Goal: Book appointment/travel/reservation

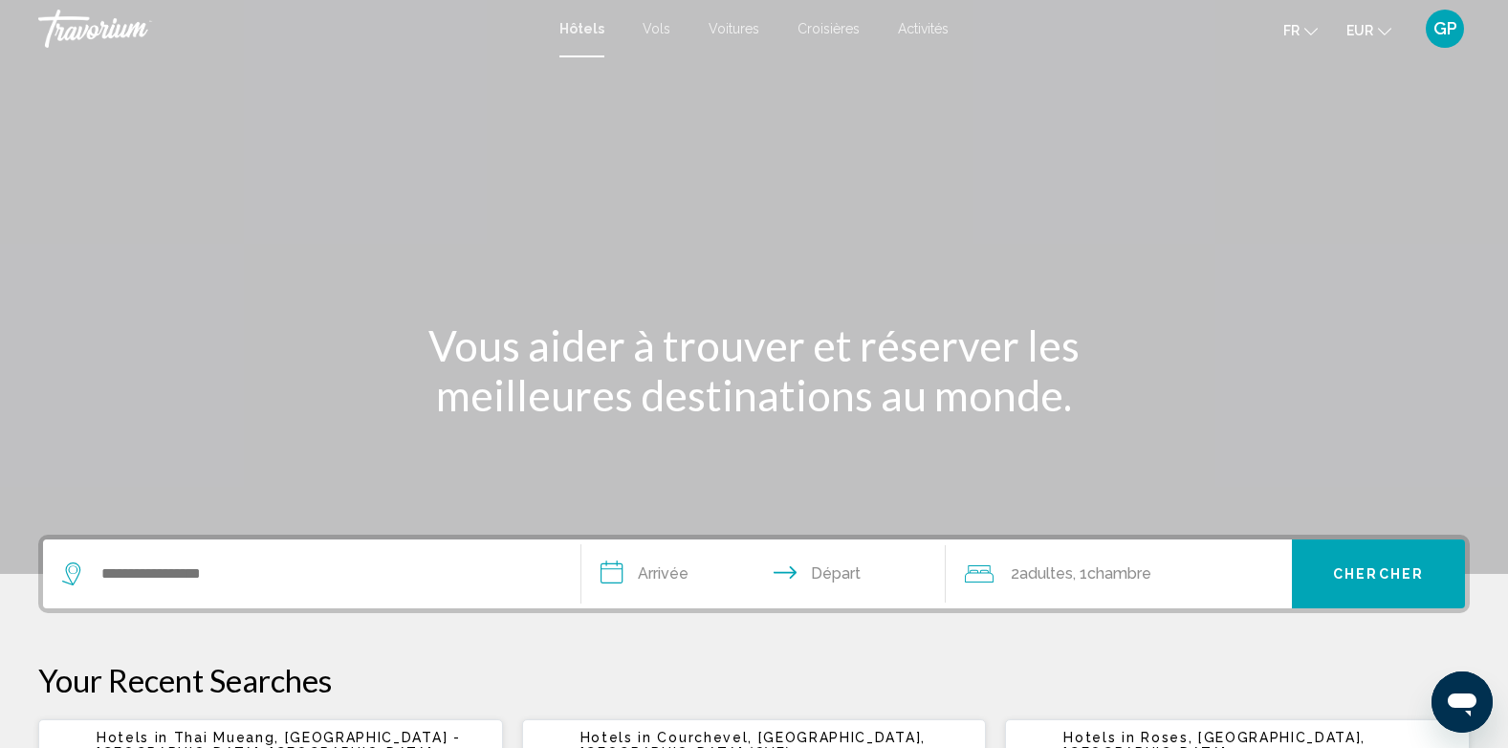
click at [929, 27] on span "Activités" at bounding box center [923, 28] width 51 height 15
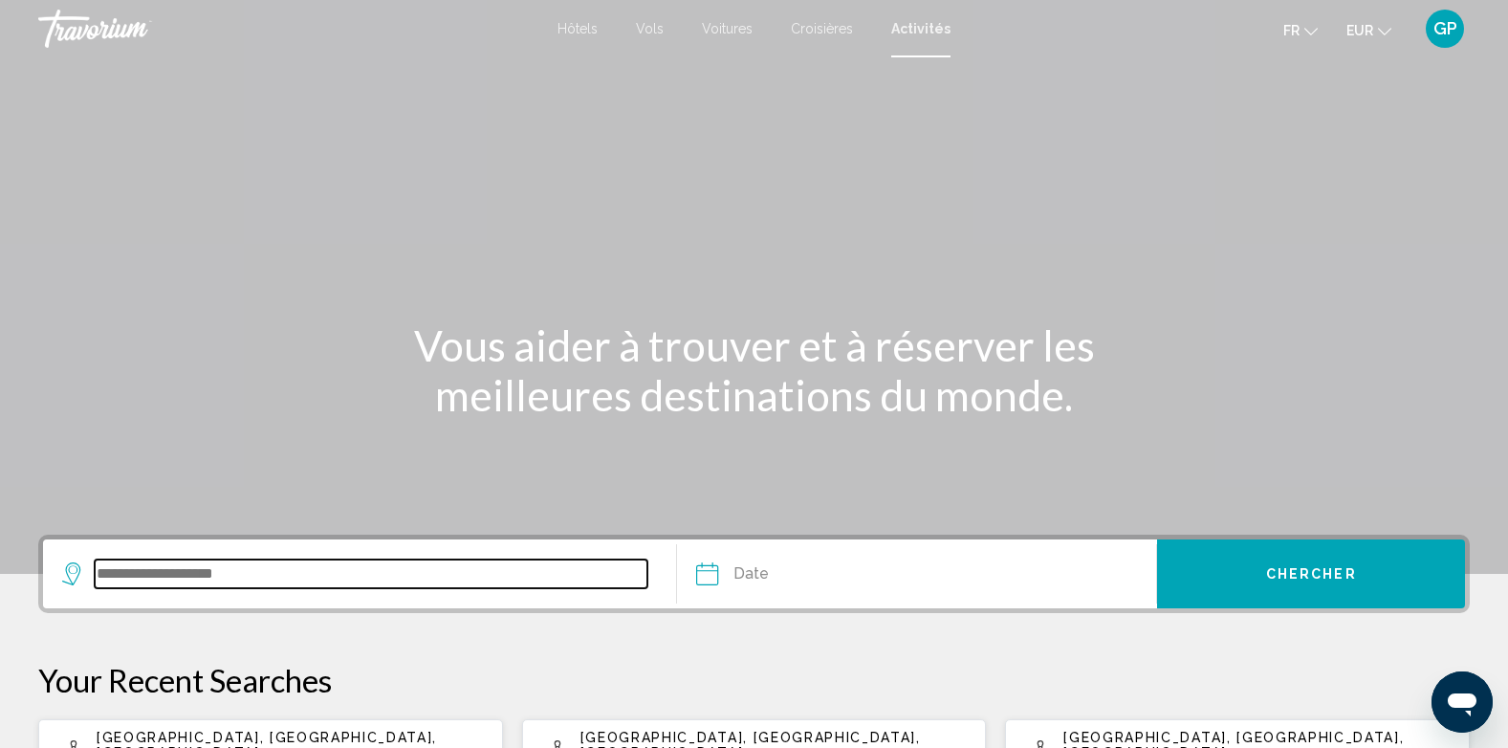
click at [151, 568] on input "Search widget" at bounding box center [371, 573] width 553 height 29
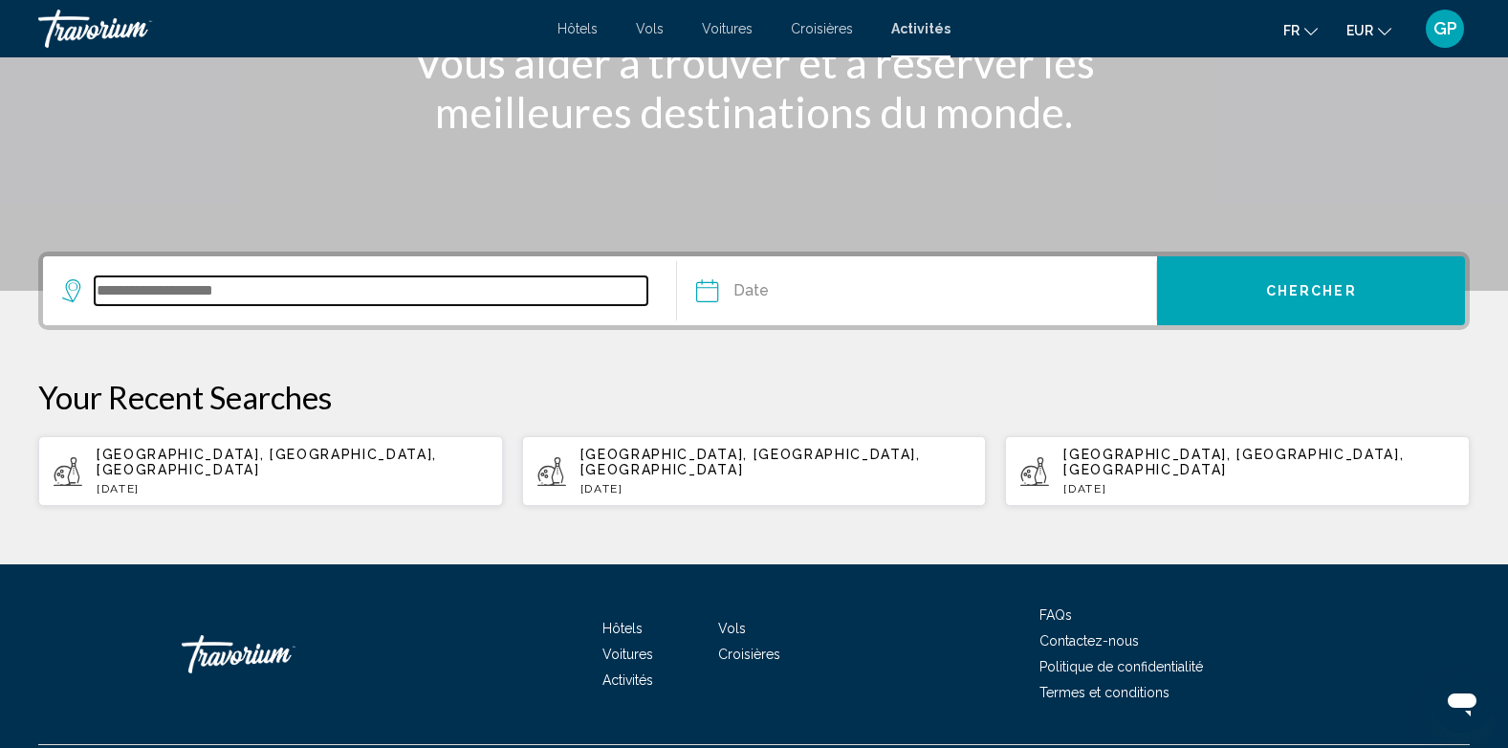
scroll to position [318, 0]
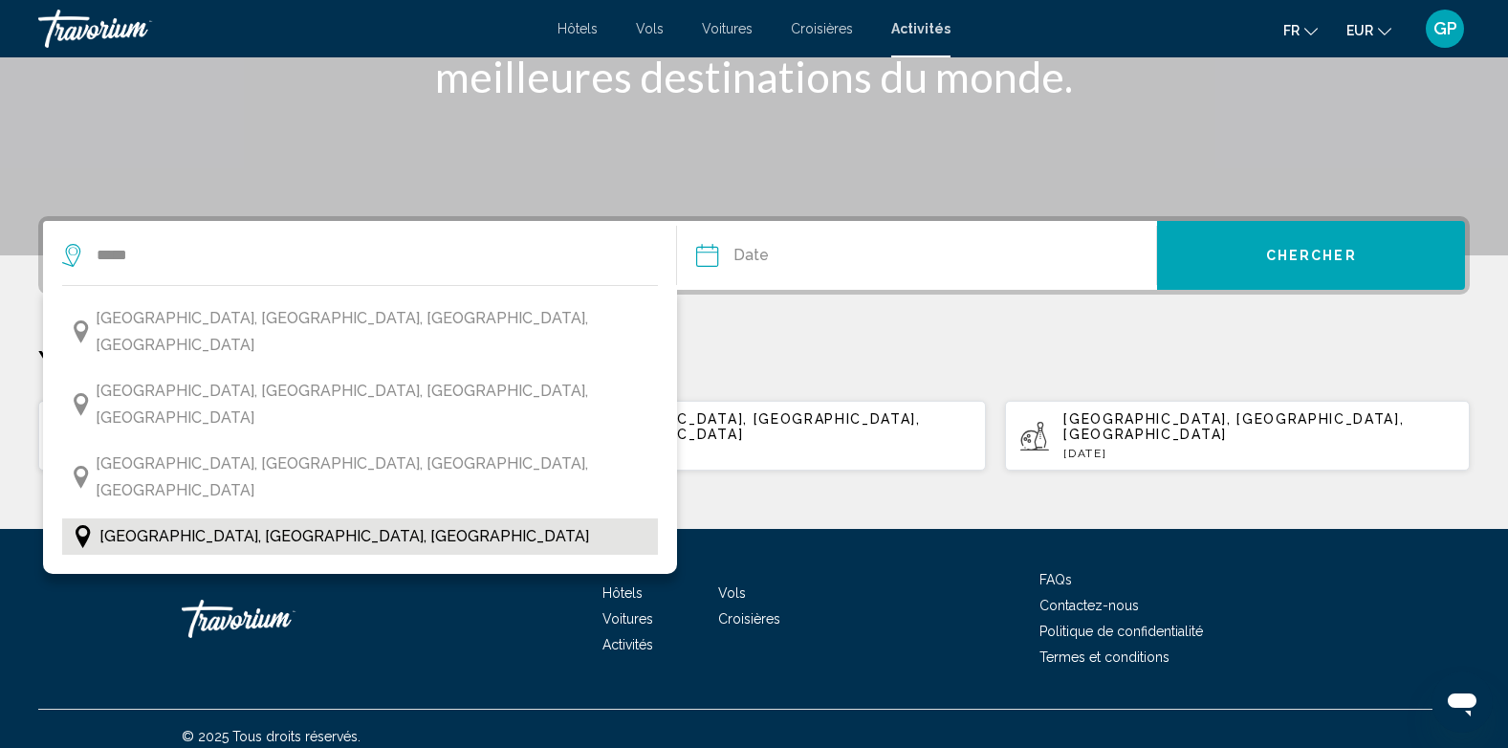
click at [225, 523] on span "[GEOGRAPHIC_DATA], [GEOGRAPHIC_DATA], [GEOGRAPHIC_DATA]" at bounding box center [344, 536] width 490 height 27
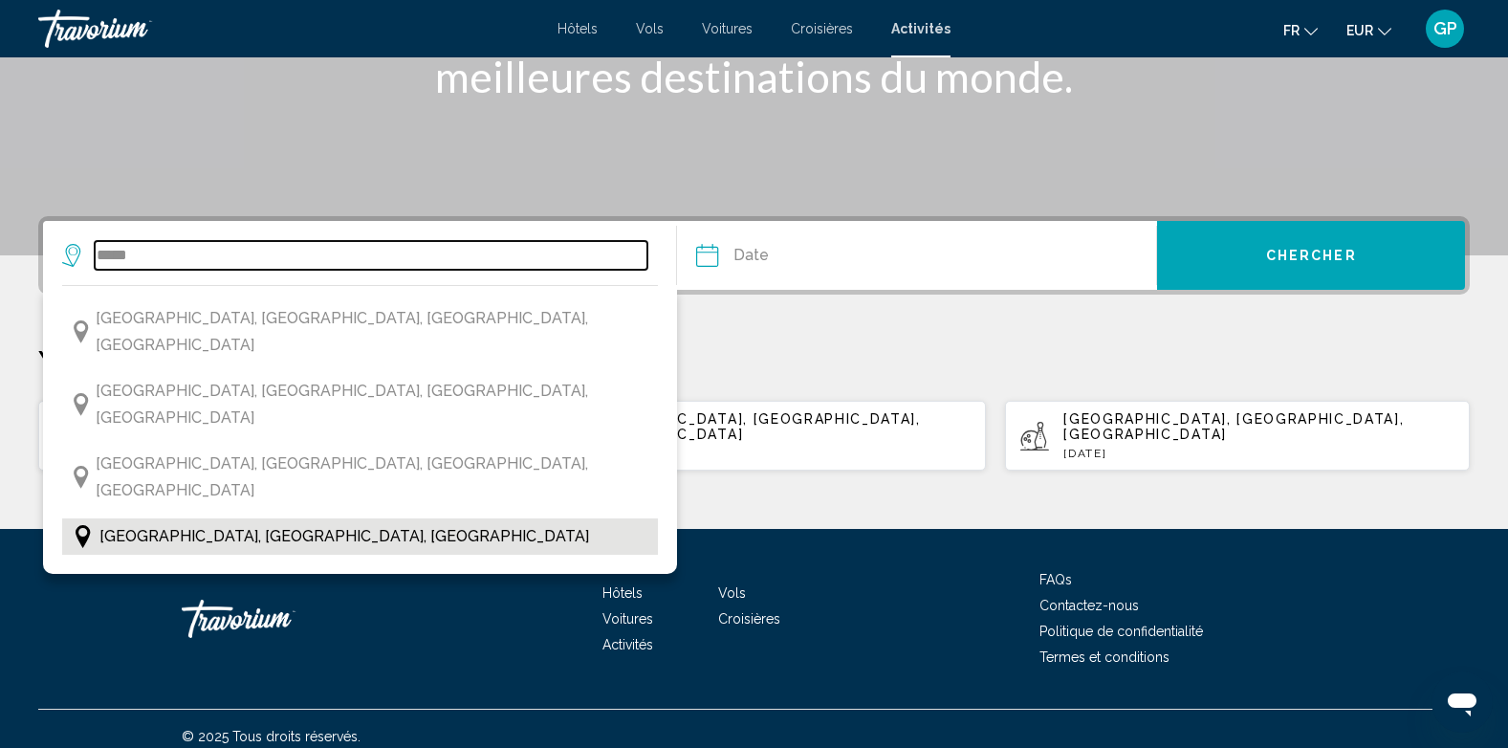
type input "**********"
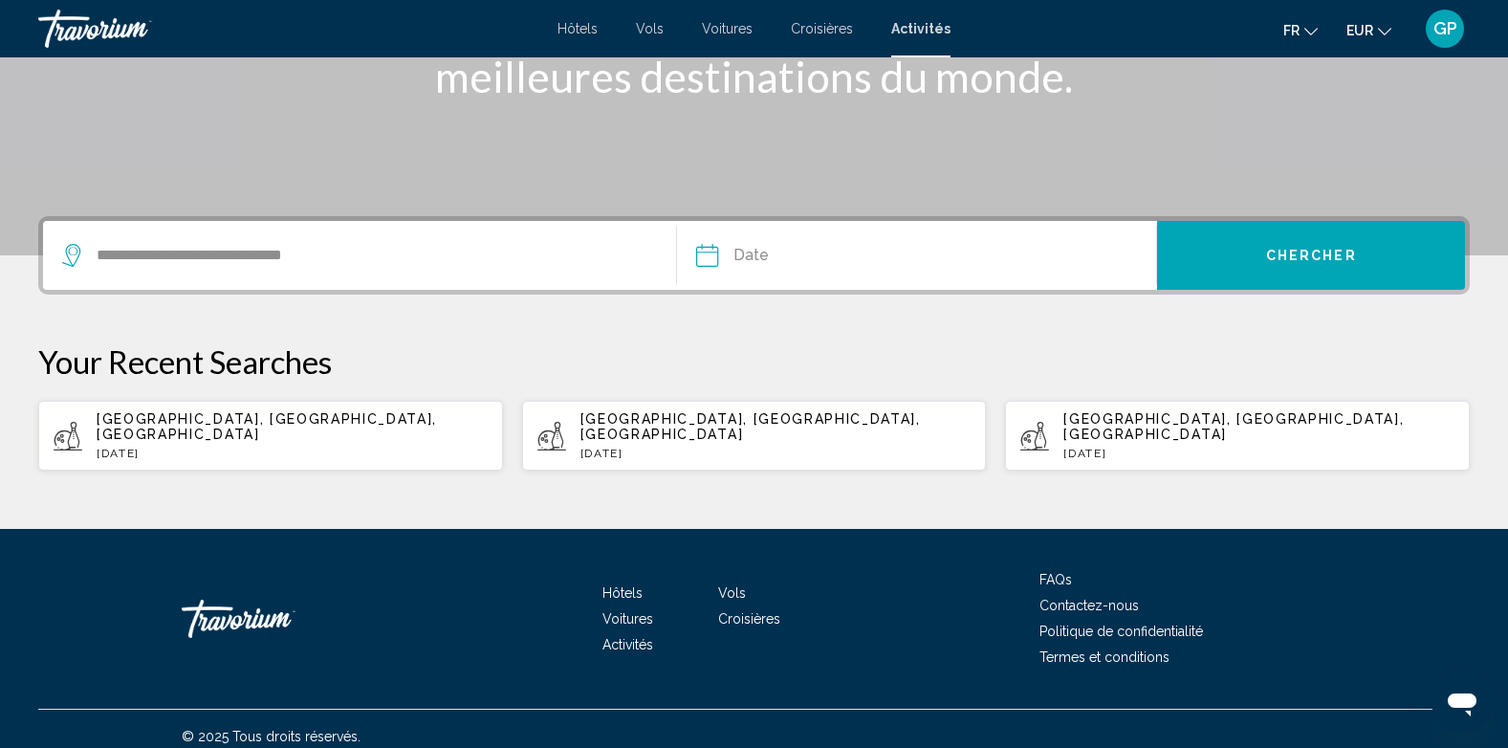
click at [809, 246] on input "Date" at bounding box center [810, 258] width 238 height 75
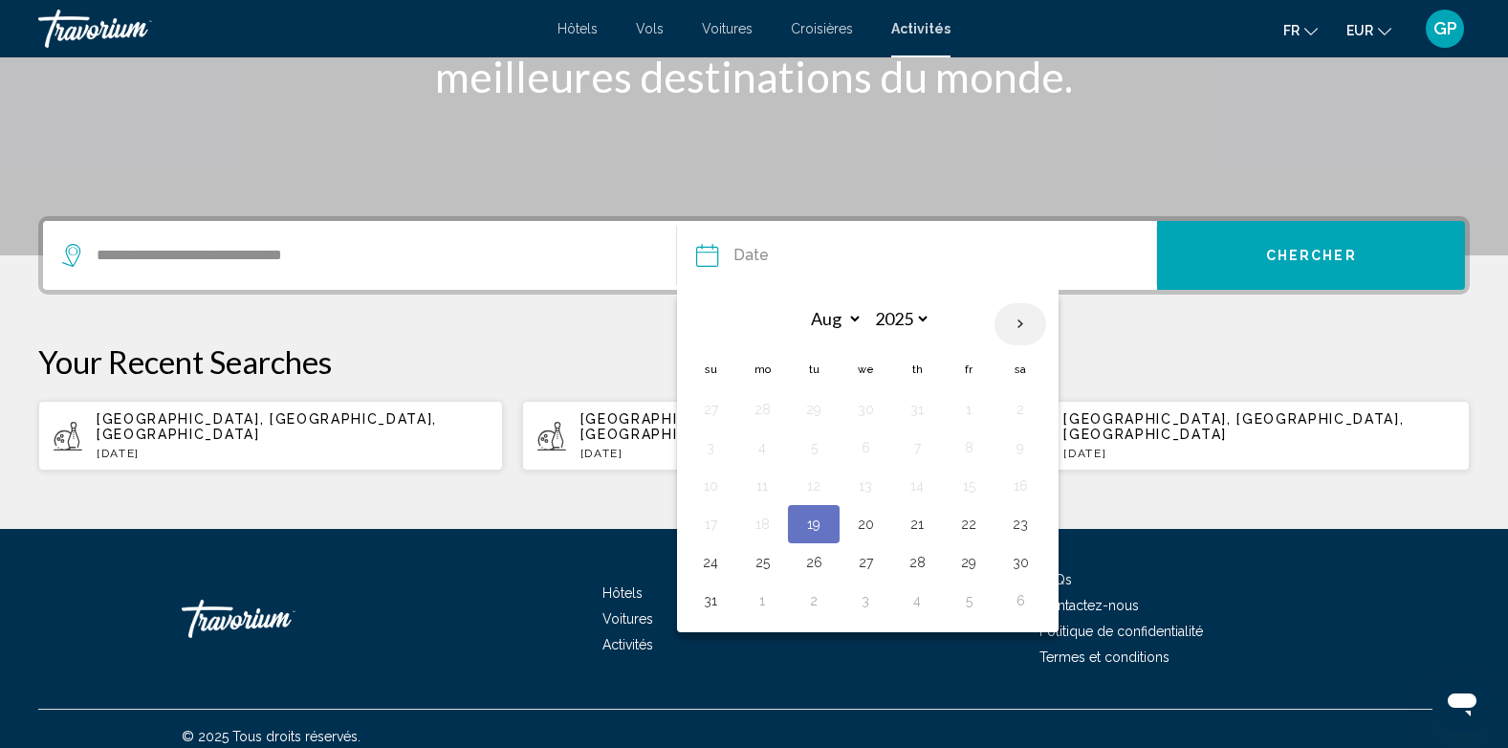
click at [1010, 322] on th "Next month" at bounding box center [1020, 324] width 52 height 42
select select "*"
click at [707, 562] on button "26" at bounding box center [710, 562] width 31 height 27
type input "**********"
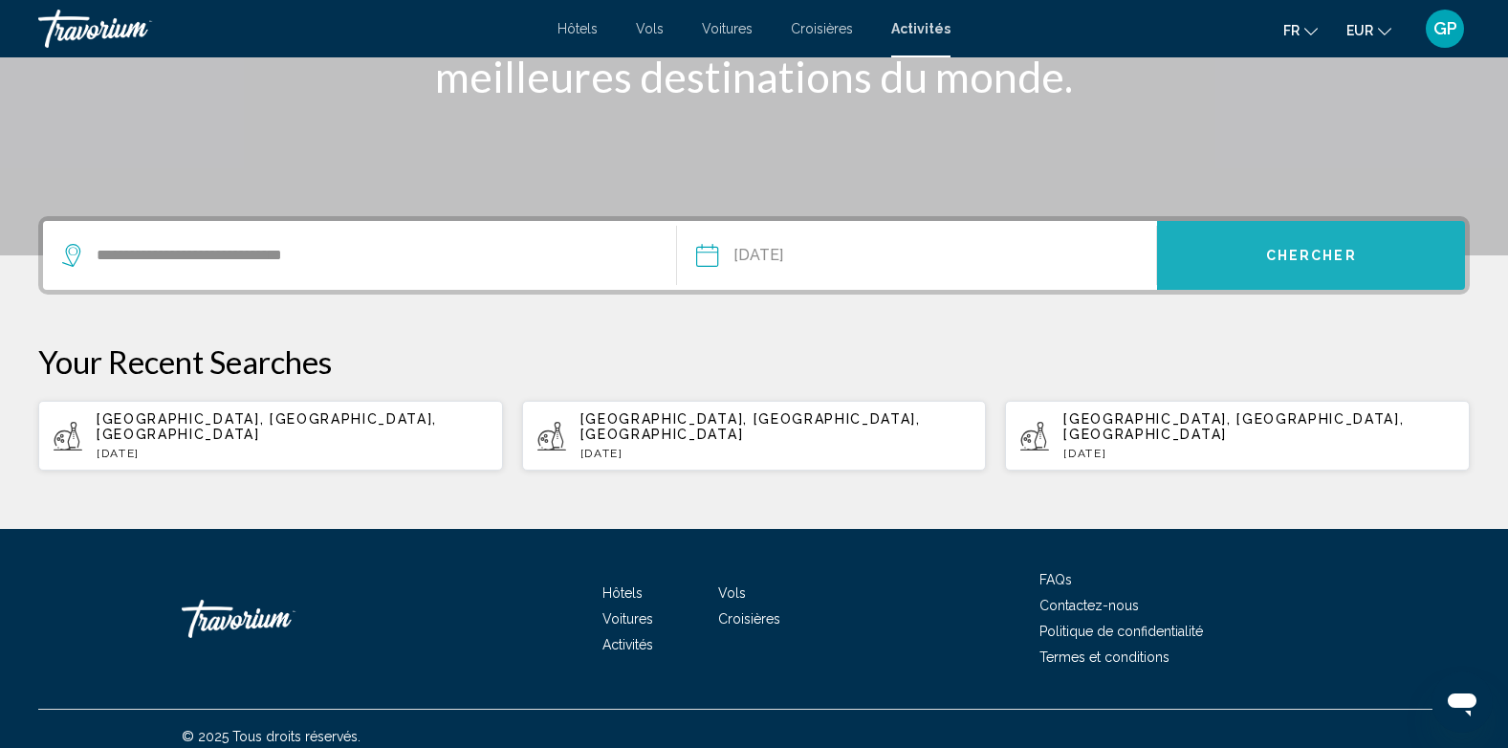
click at [1313, 249] on span "Chercher" at bounding box center [1311, 256] width 91 height 15
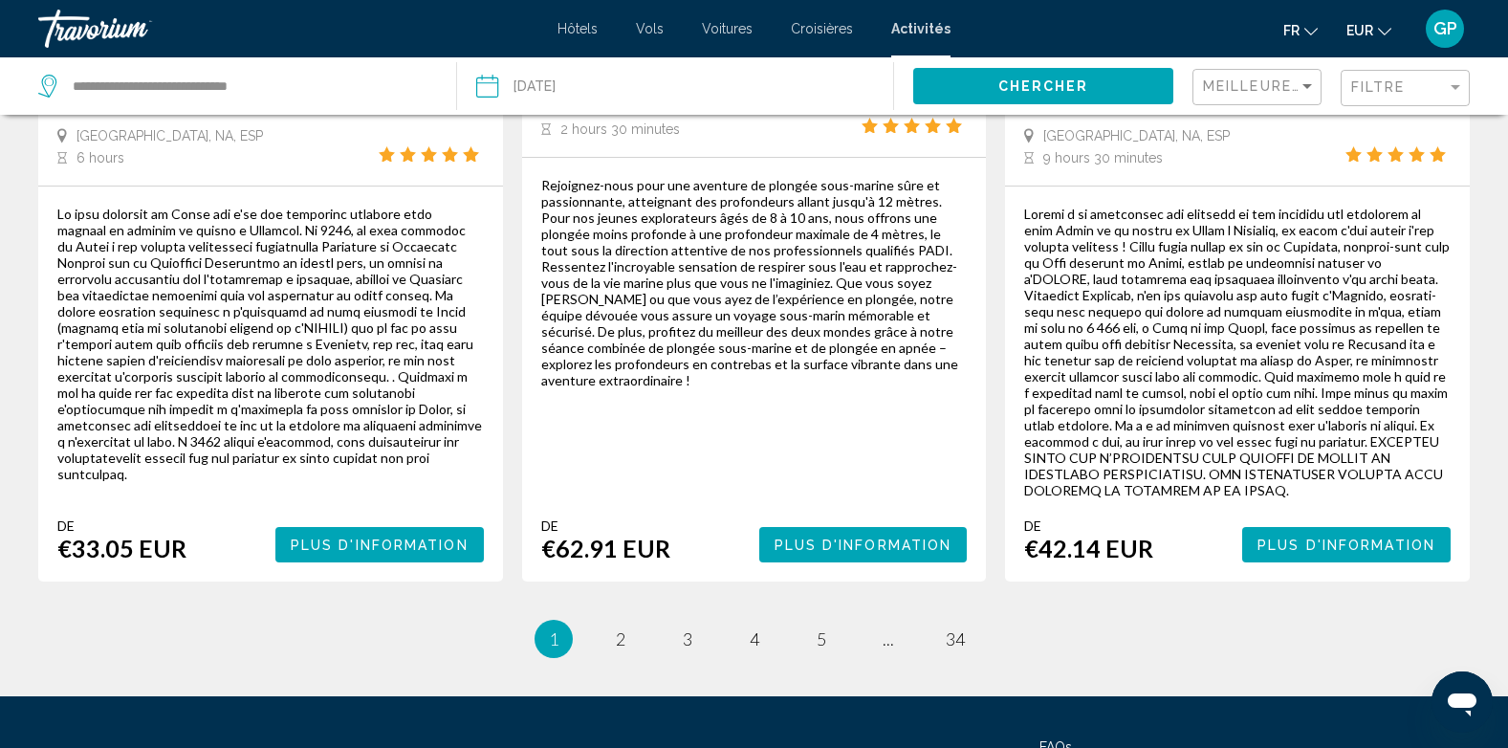
scroll to position [3232, 0]
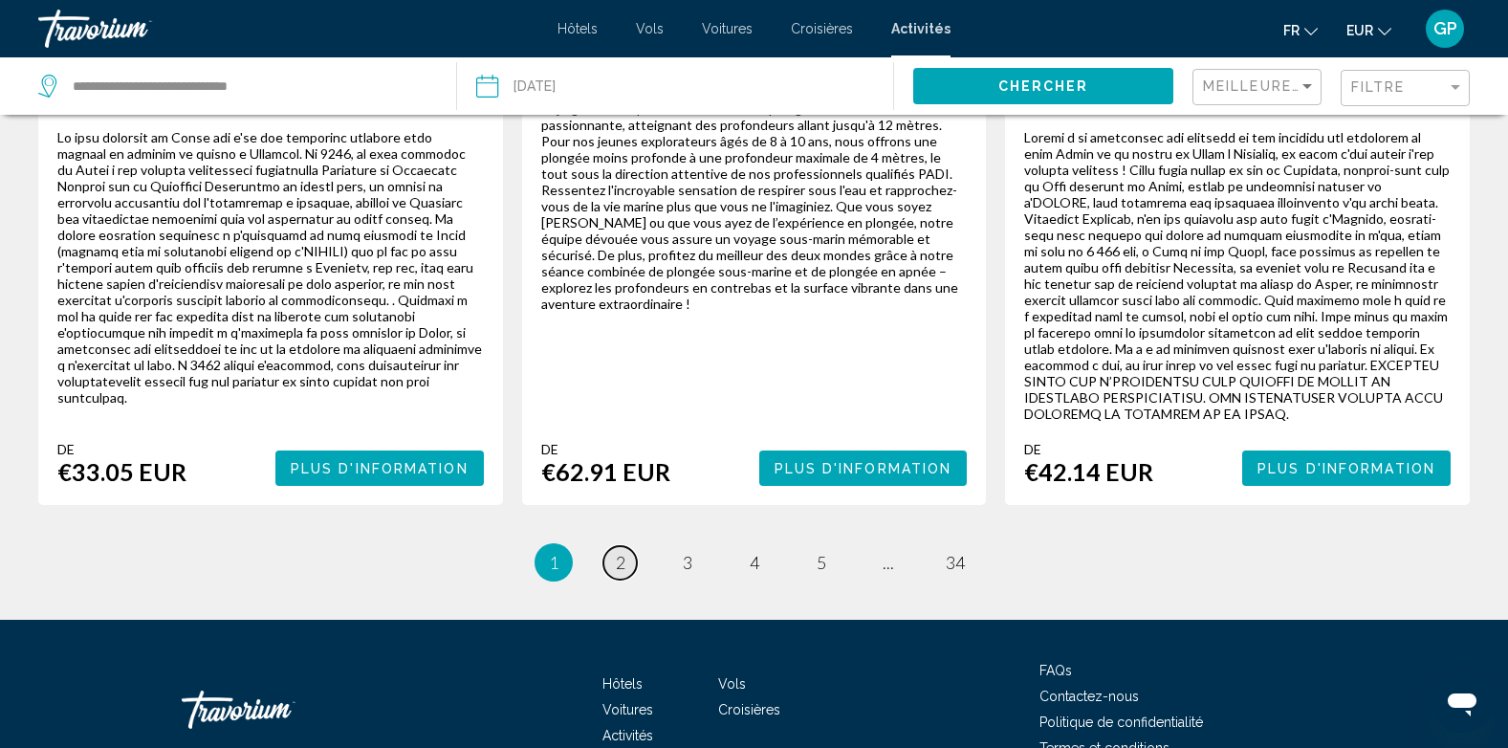
click at [618, 552] on span "2" at bounding box center [621, 562] width 10 height 21
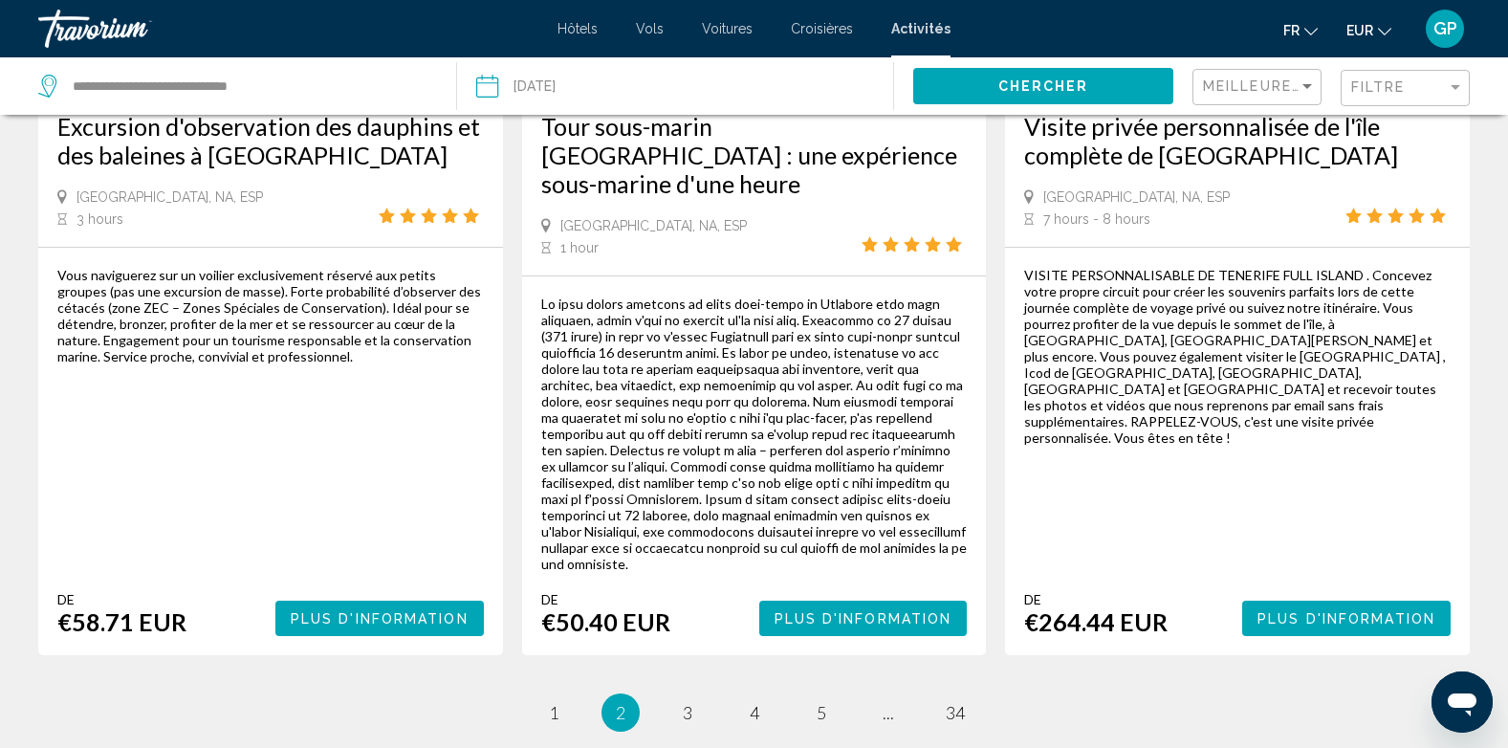
scroll to position [3155, 0]
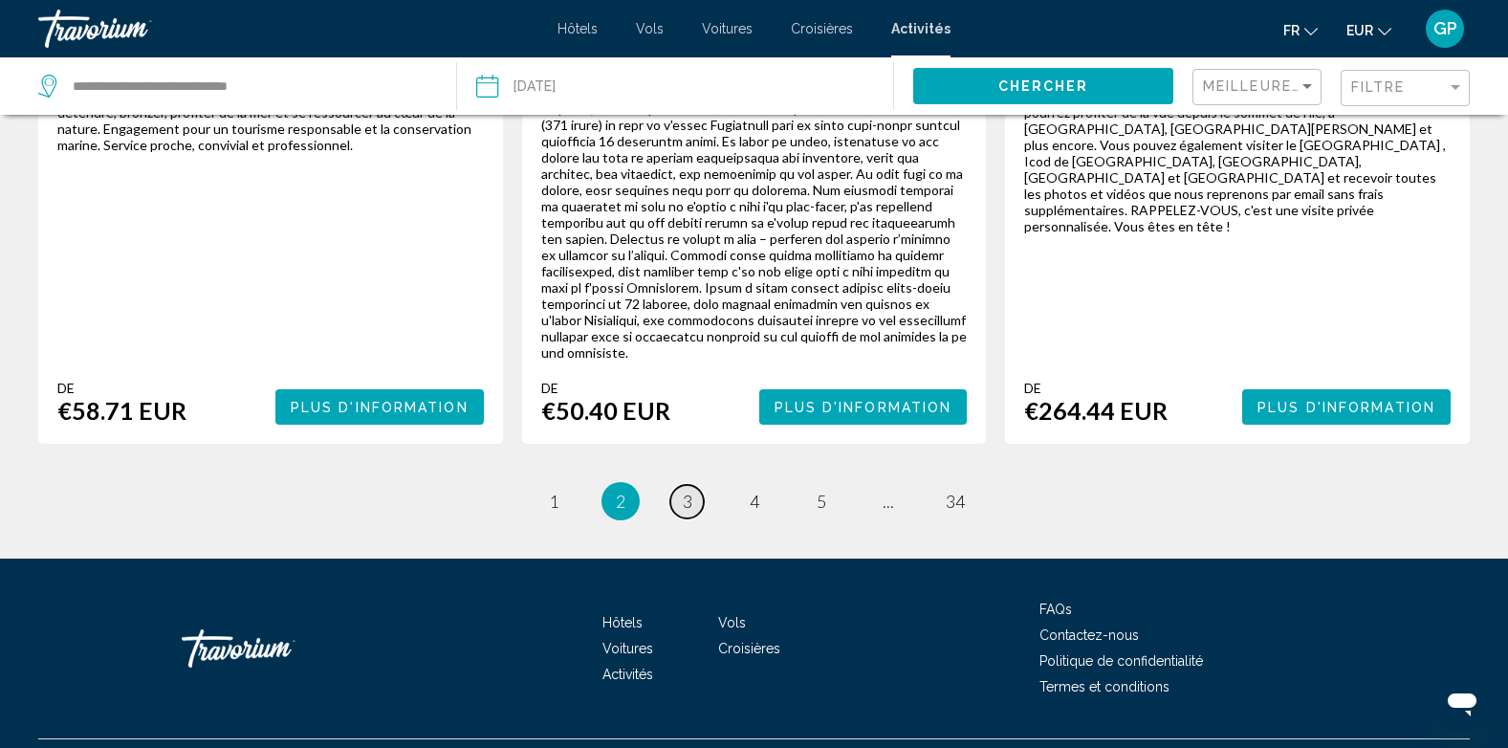
click at [690, 491] on span "3" at bounding box center [688, 501] width 10 height 21
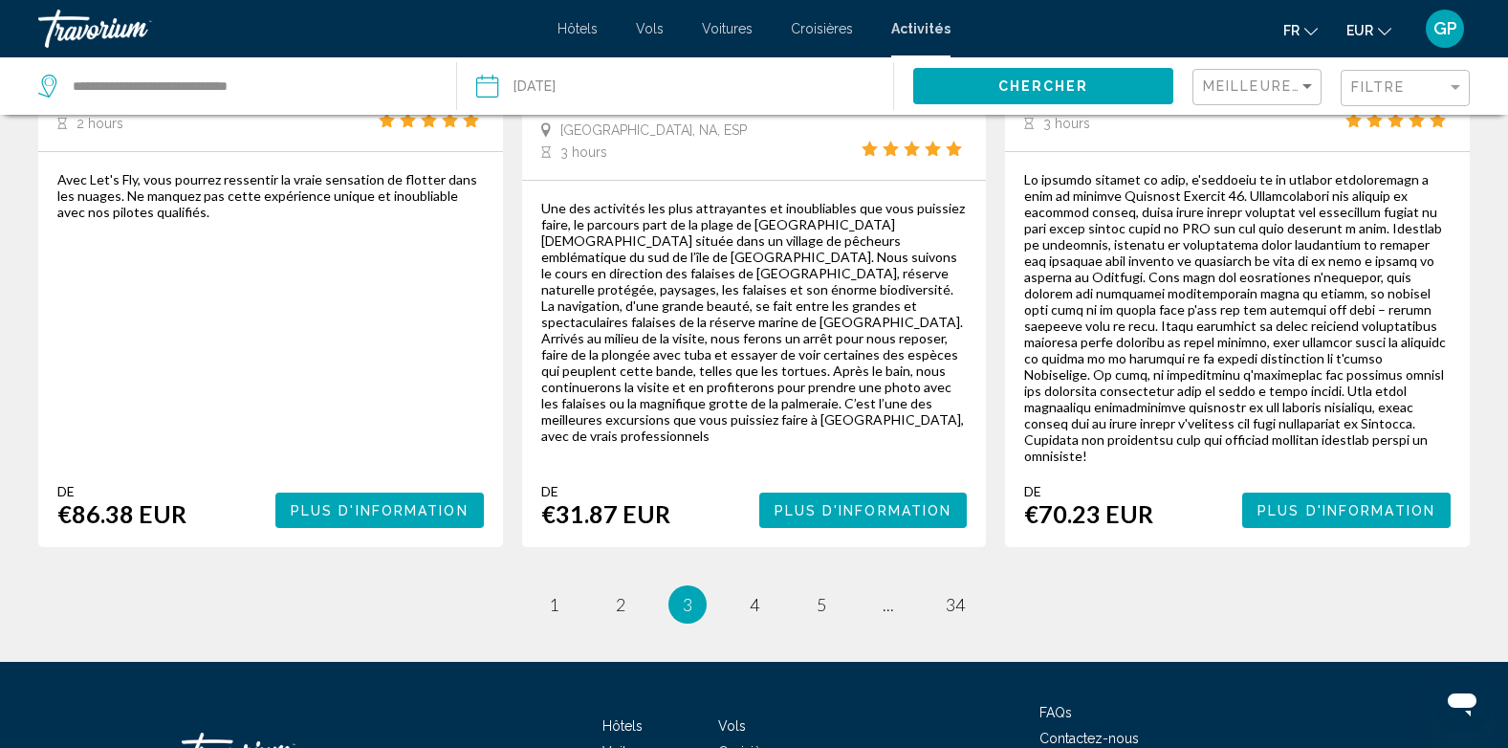
scroll to position [2915, 0]
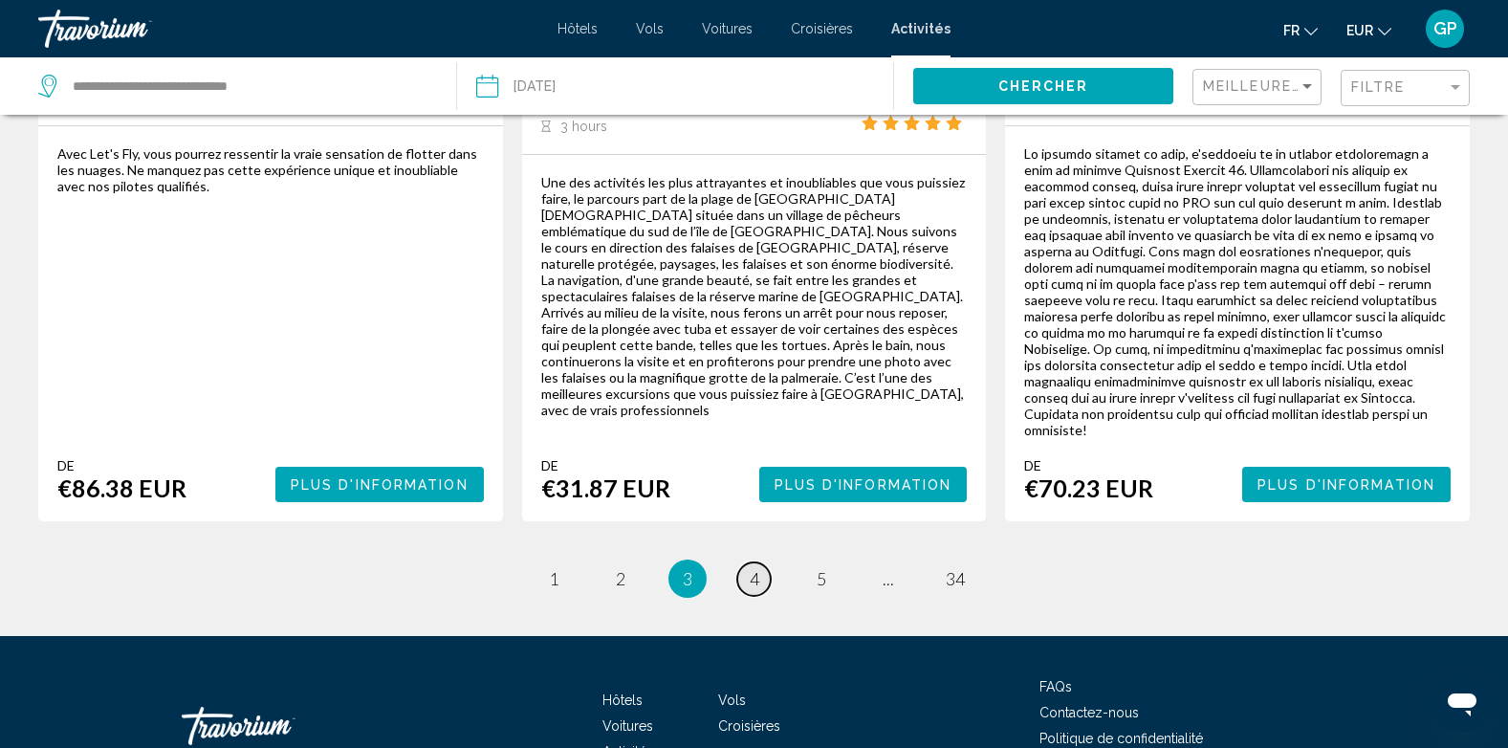
click at [757, 568] on span "4" at bounding box center [755, 578] width 10 height 21
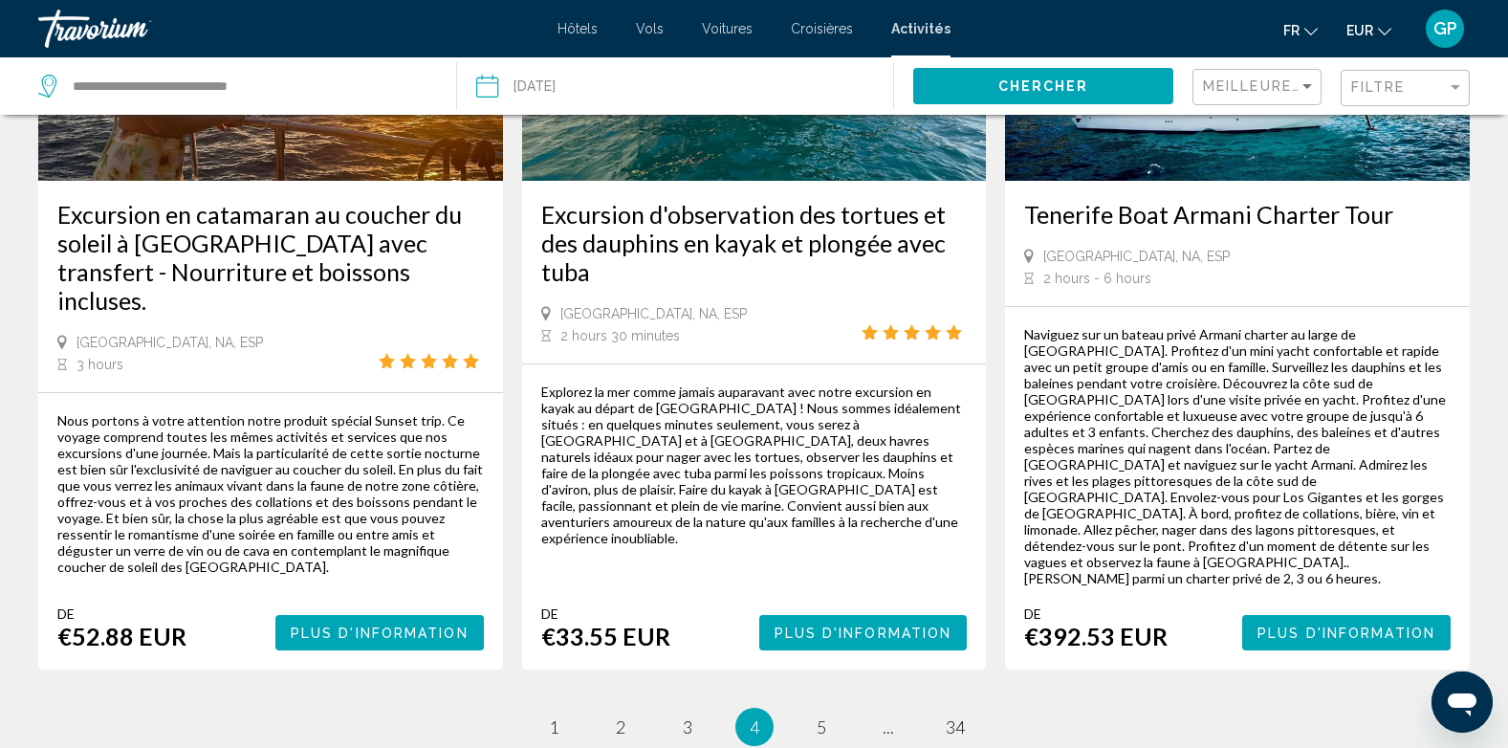
scroll to position [2677, 0]
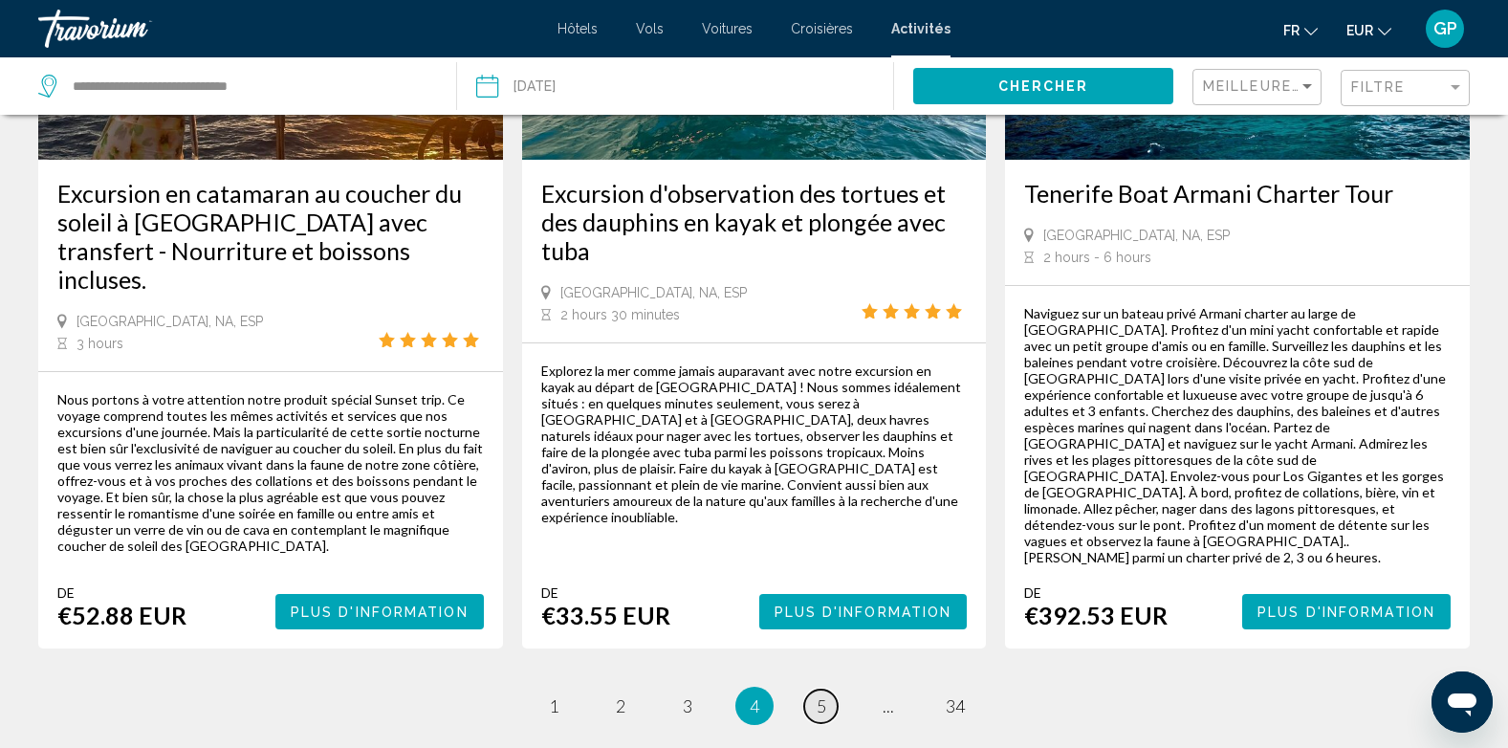
click at [828, 689] on link "page 5" at bounding box center [820, 705] width 33 height 33
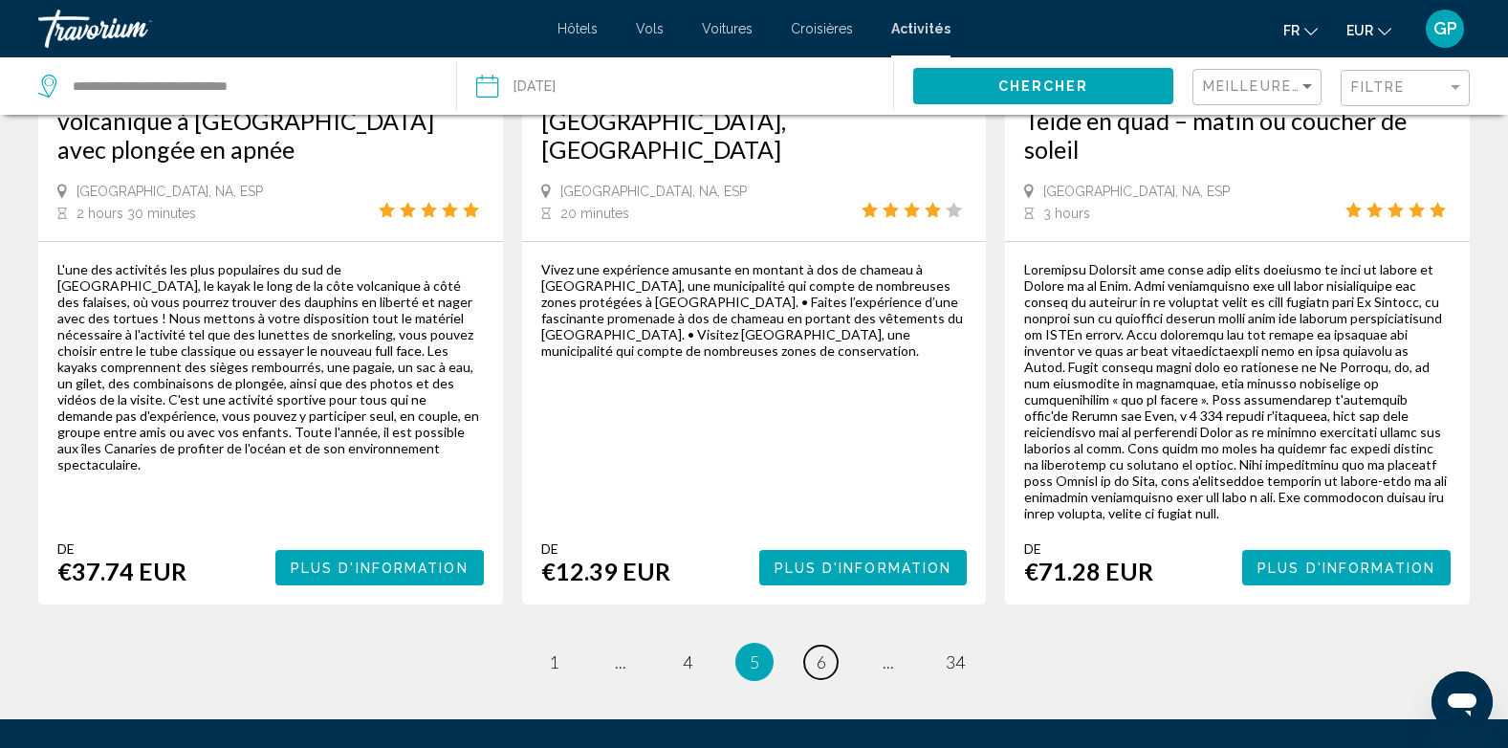
scroll to position [3041, 0]
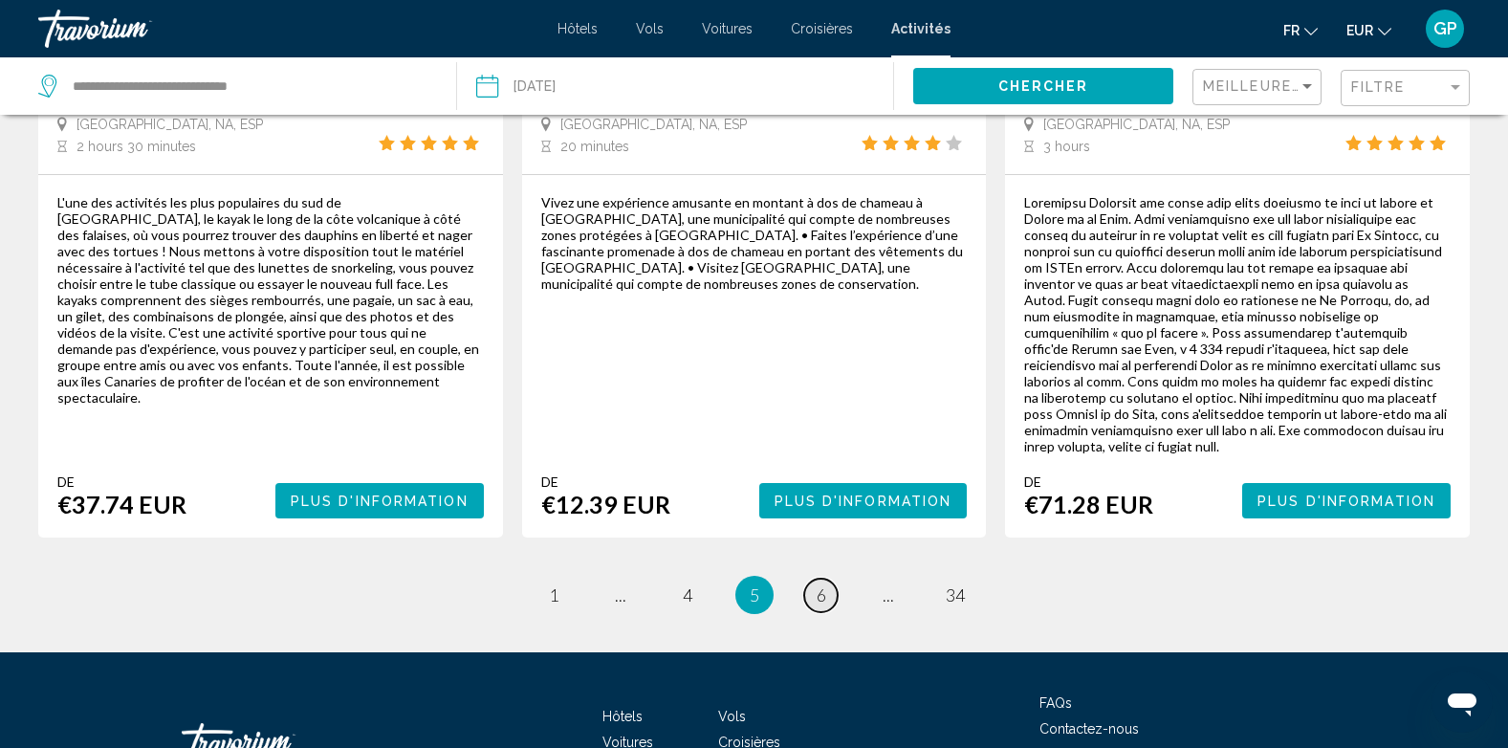
click at [823, 584] on span "6" at bounding box center [822, 594] width 10 height 21
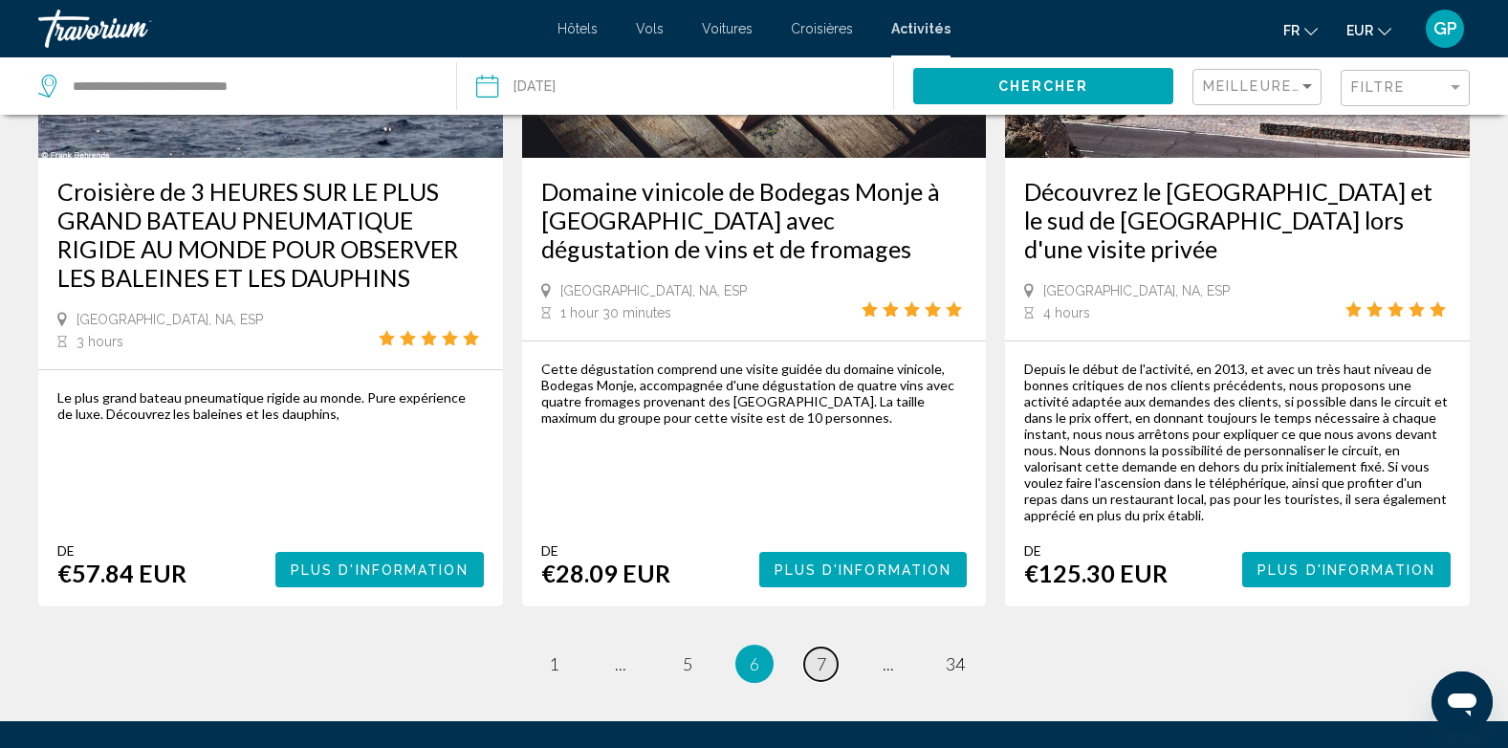
scroll to position [2801, 0]
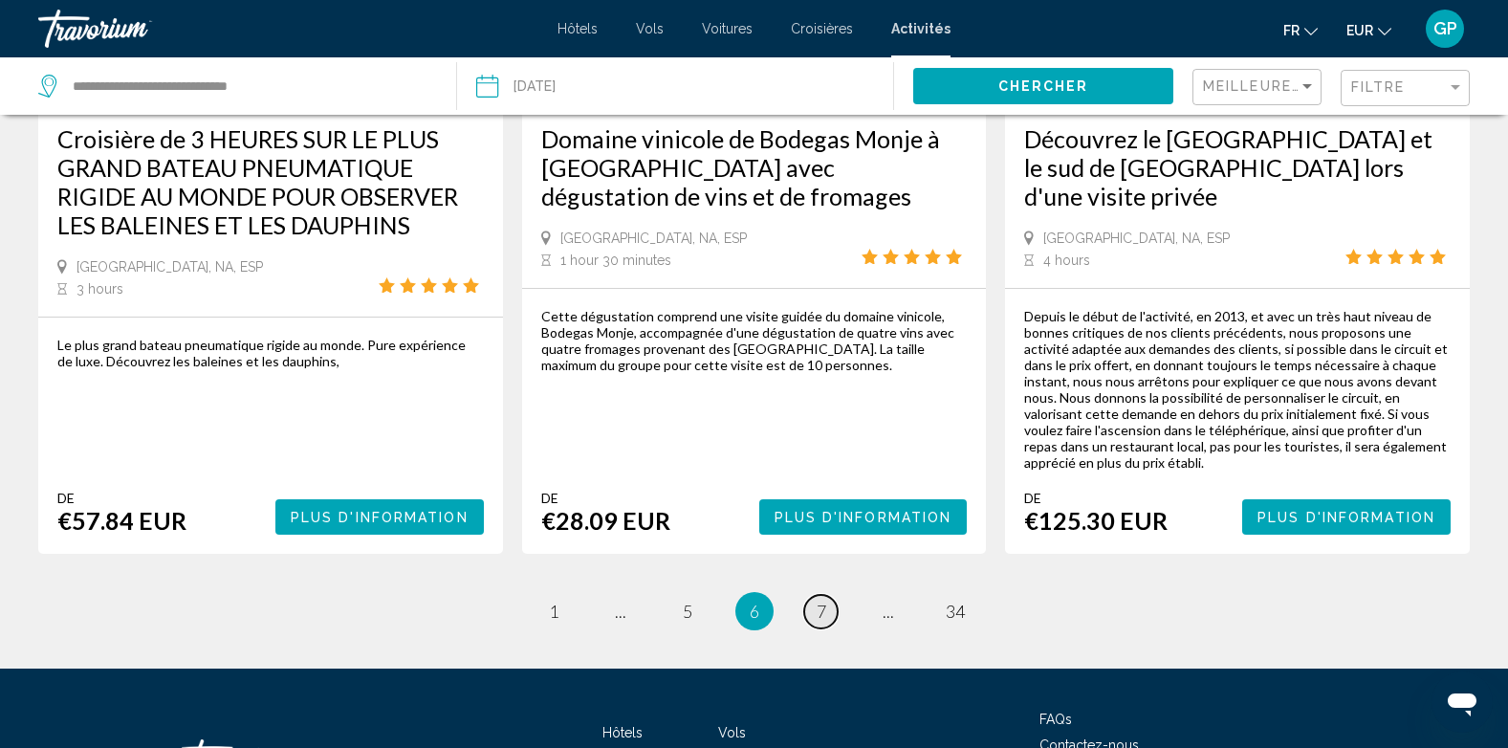
click at [823, 601] on span "7" at bounding box center [822, 611] width 10 height 21
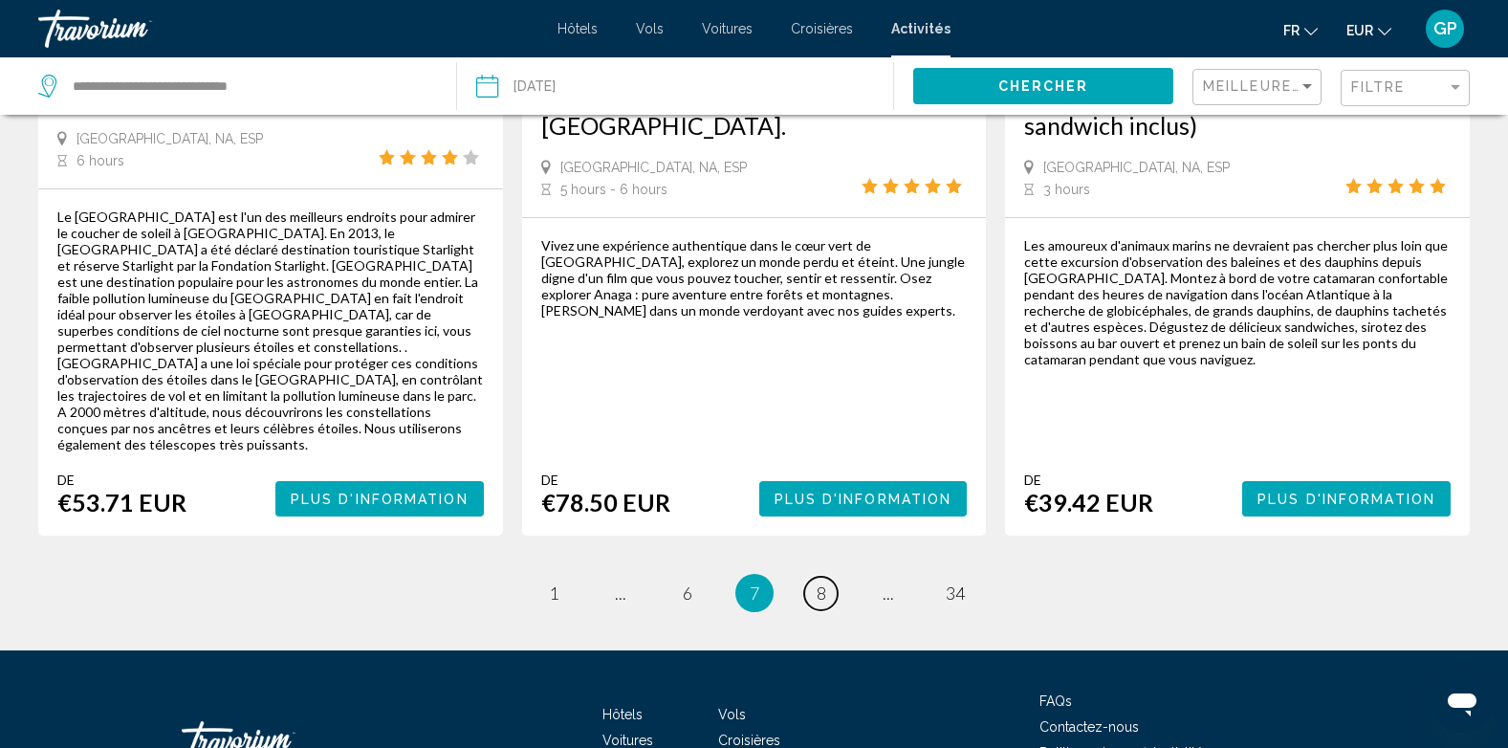
scroll to position [3028, 0]
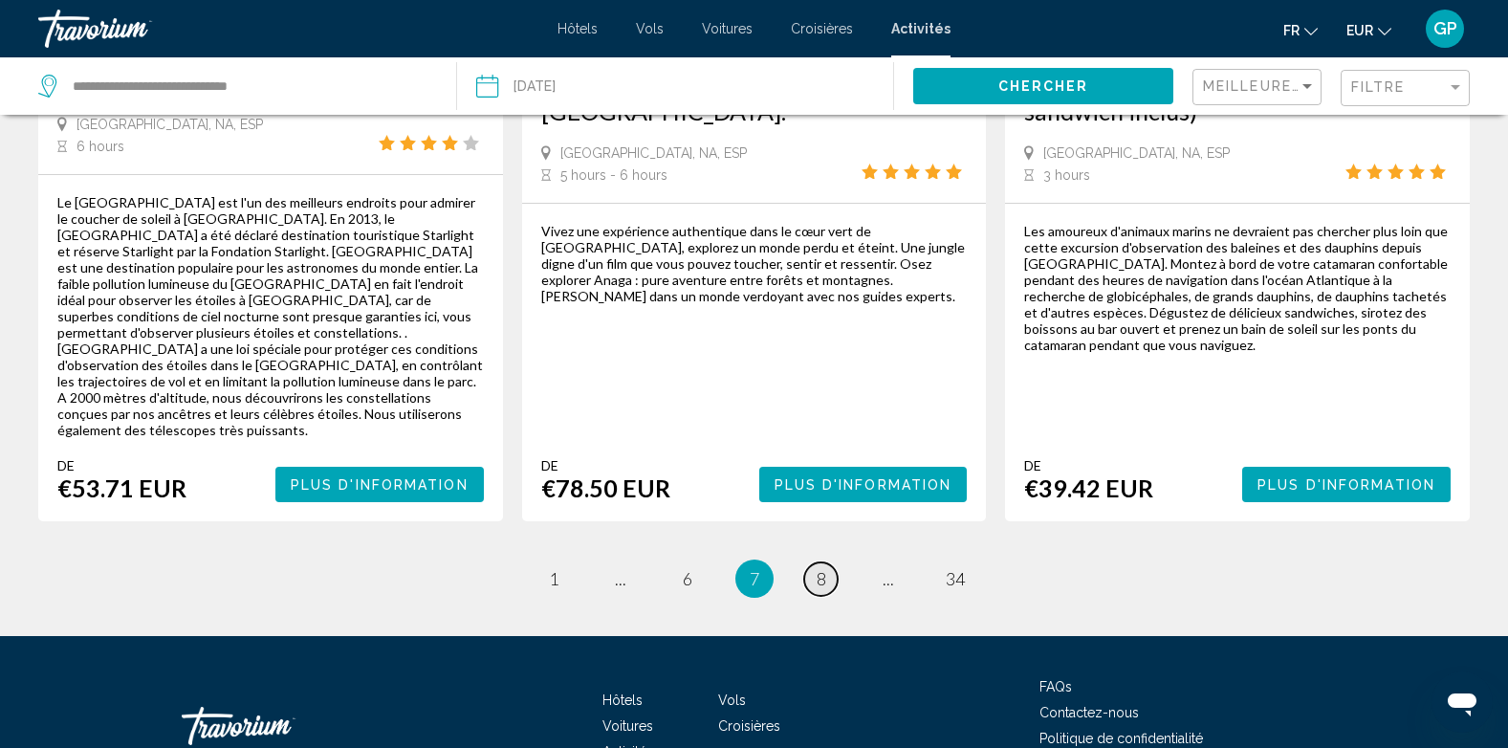
click at [819, 568] on span "8" at bounding box center [822, 578] width 10 height 21
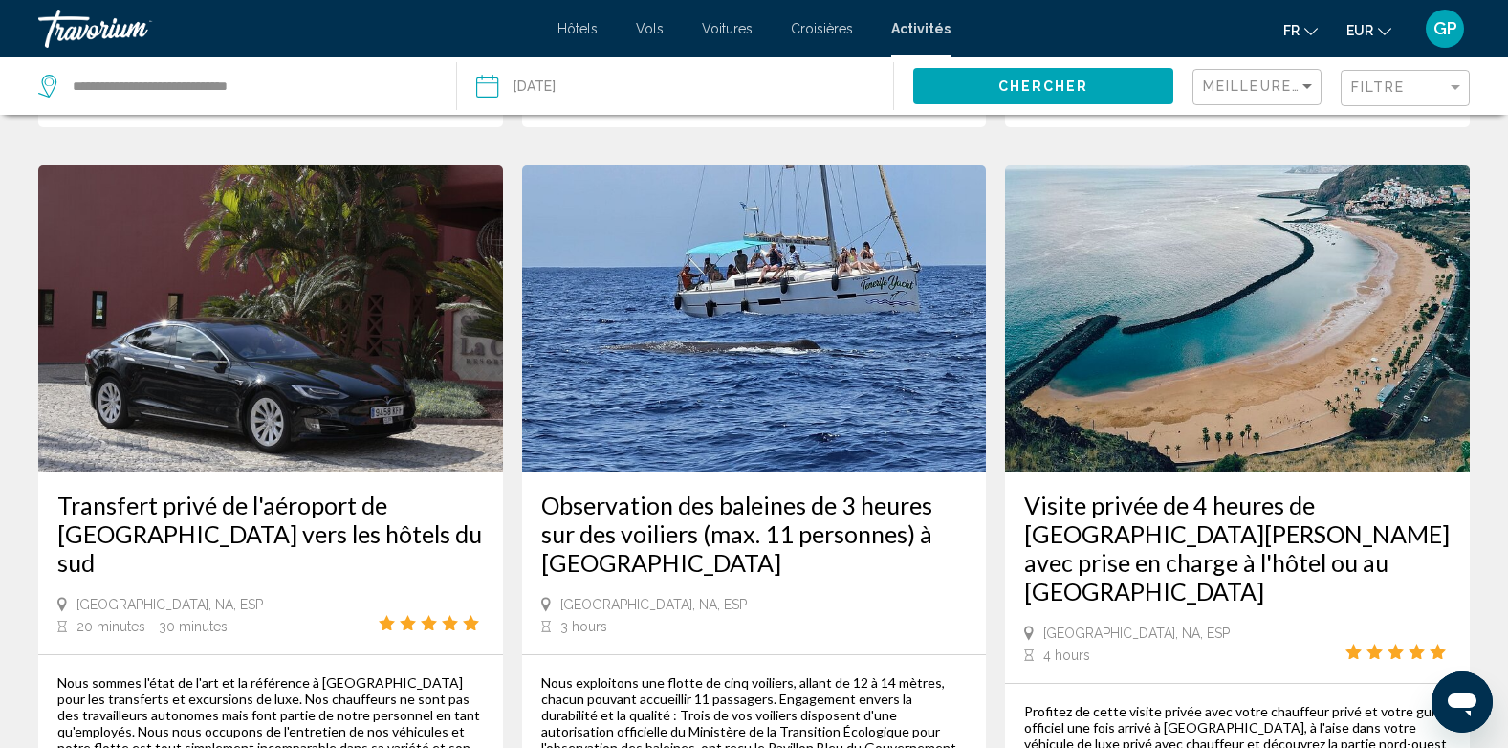
scroll to position [2391, 0]
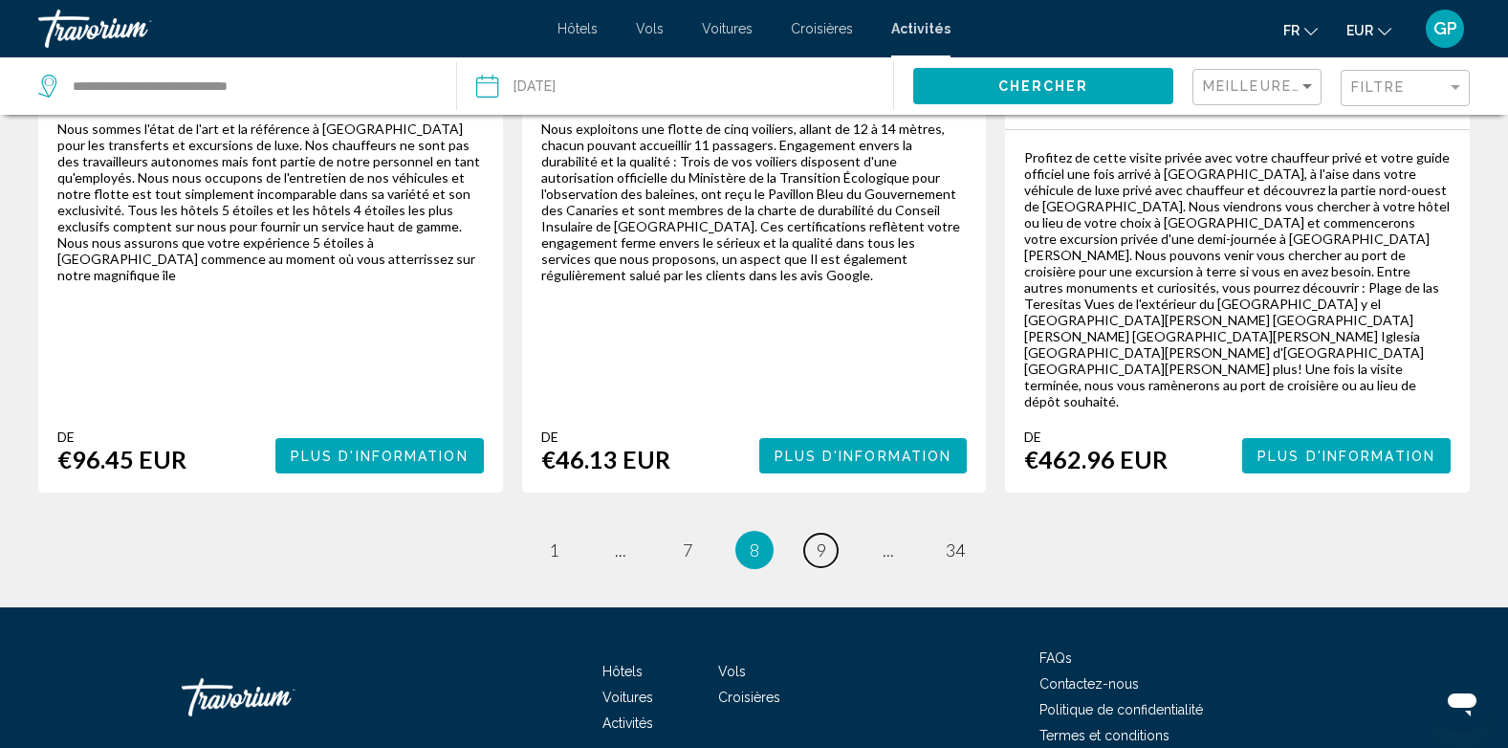
click at [822, 539] on span "9" at bounding box center [822, 549] width 10 height 21
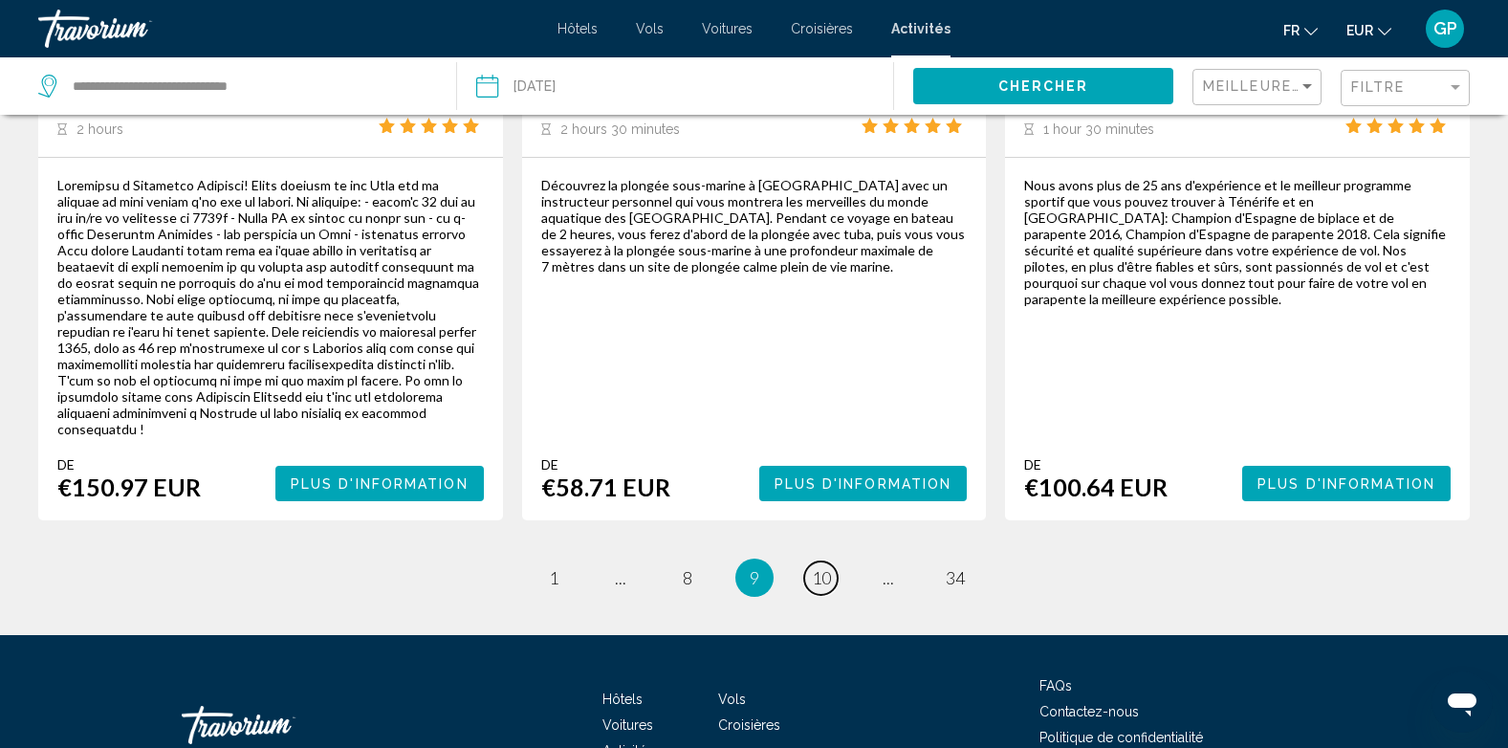
scroll to position [3060, 0]
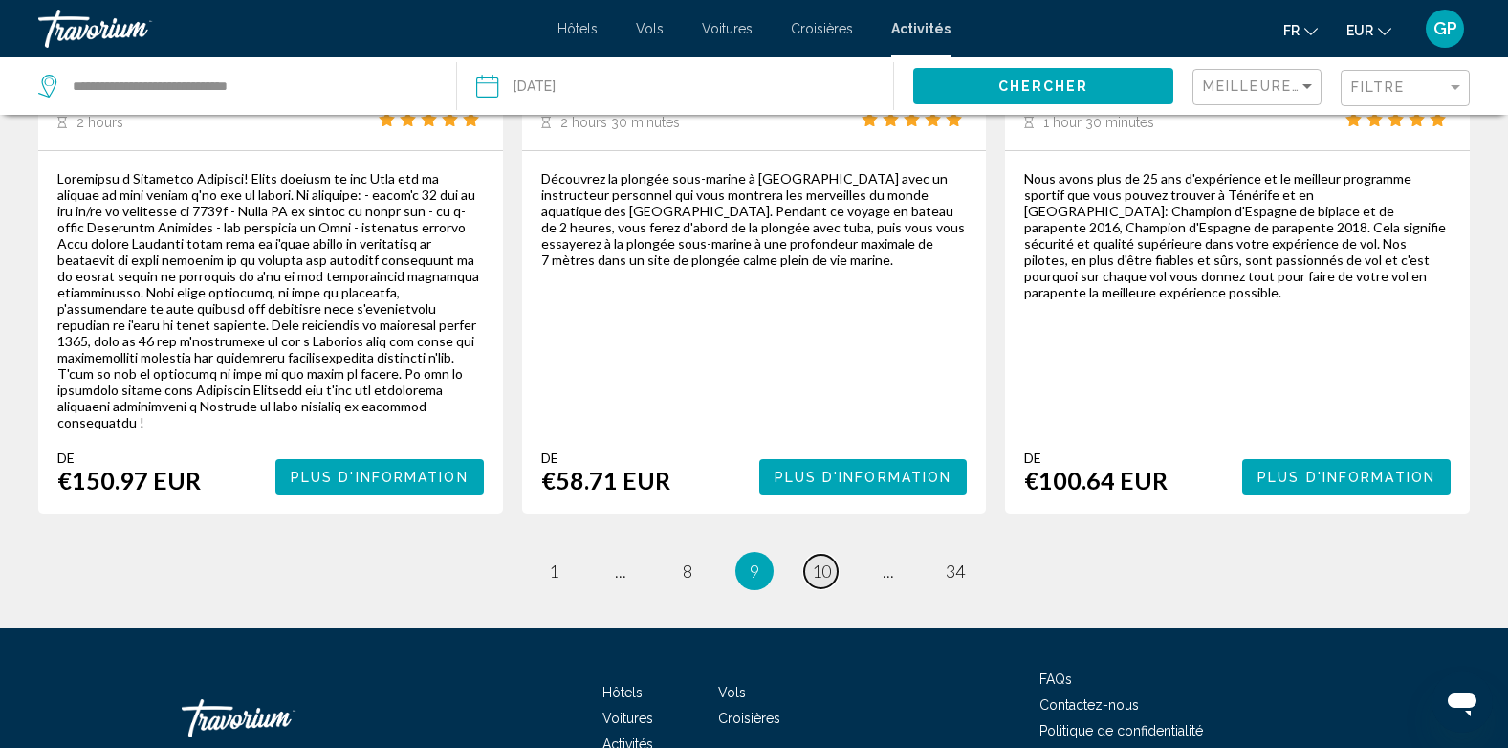
click at [832, 555] on link "page 10" at bounding box center [820, 571] width 33 height 33
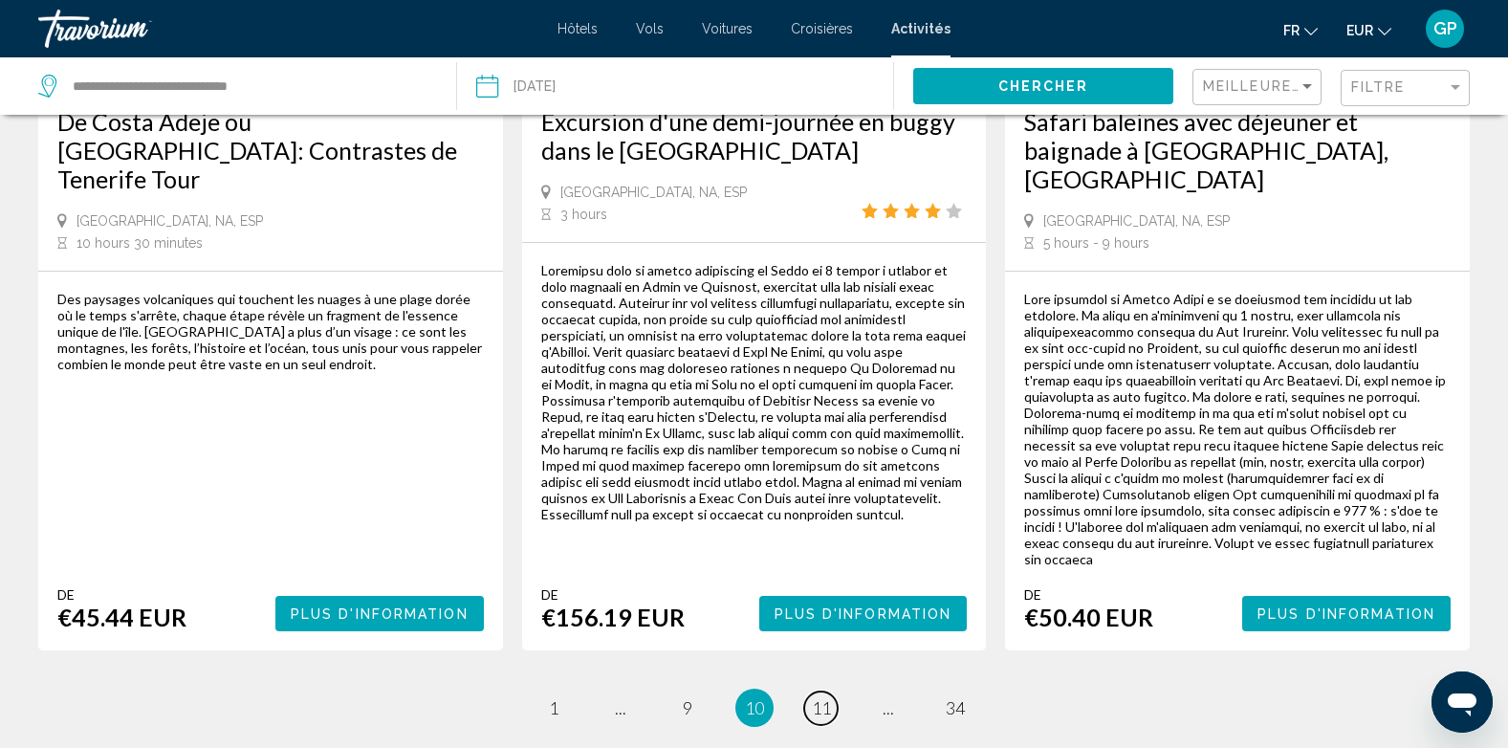
scroll to position [3060, 0]
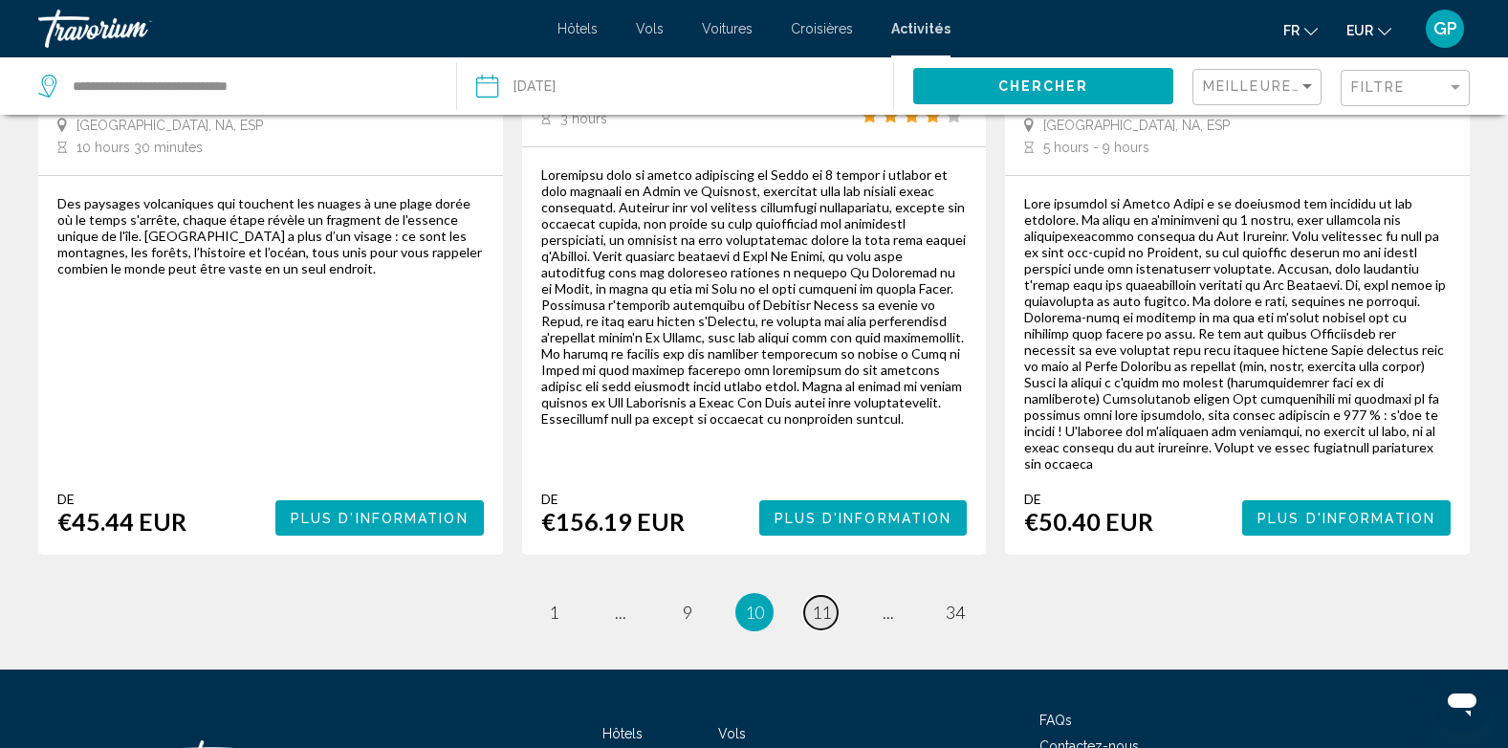
click at [825, 601] on span "11" at bounding box center [821, 611] width 19 height 21
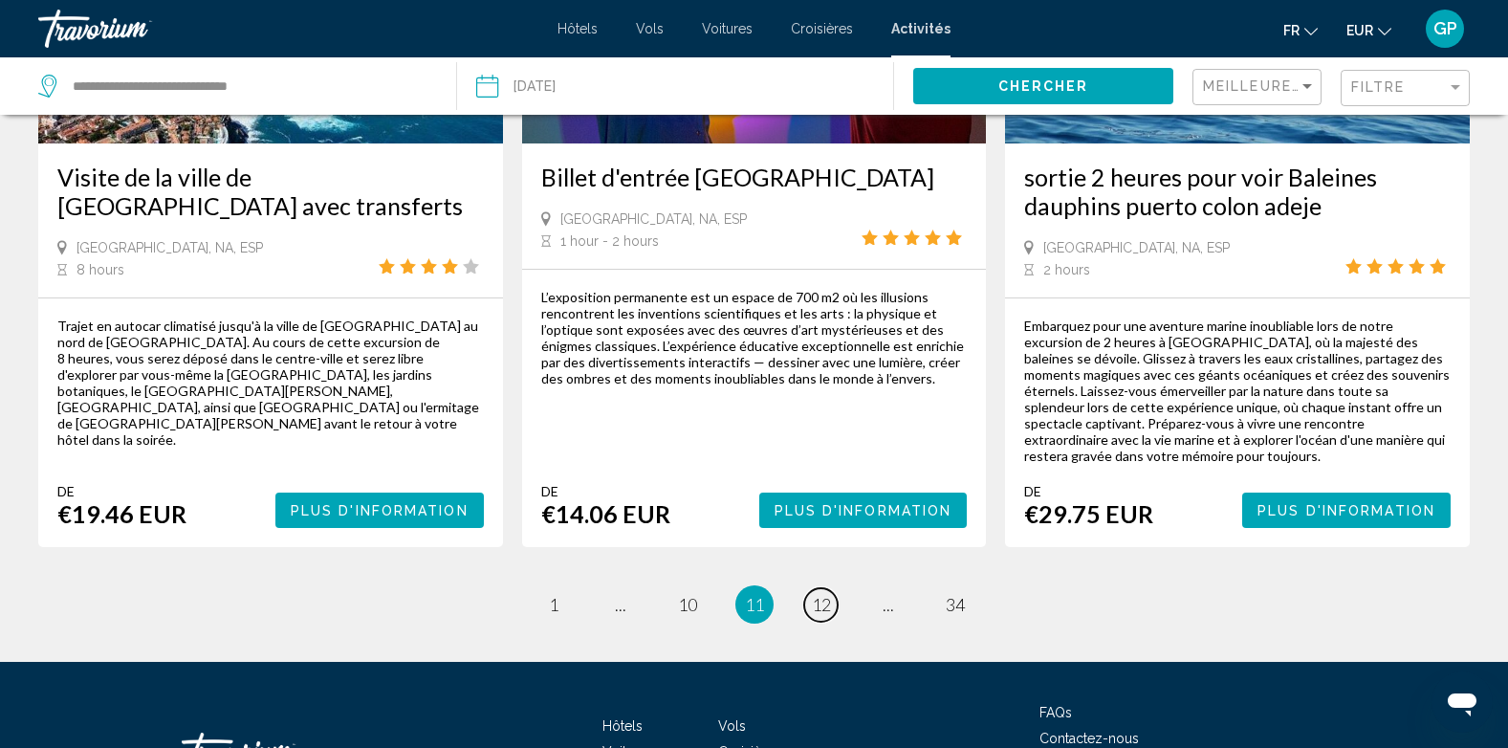
scroll to position [3045, 0]
